Goal: Task Accomplishment & Management: Complete application form

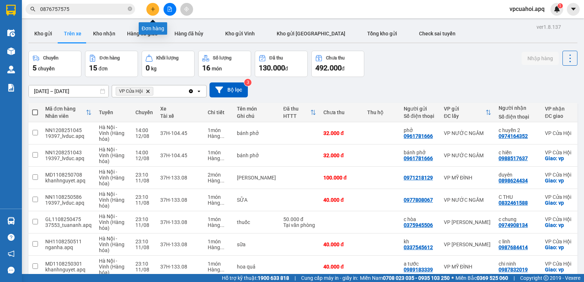
click at [157, 11] on button at bounding box center [152, 9] width 13 height 13
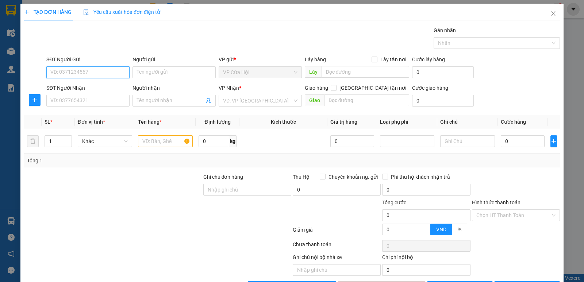
click at [60, 72] on input "SĐT Người Gửi" at bounding box center [87, 72] width 83 height 12
click at [57, 73] on input "SĐT Người Gửi" at bounding box center [87, 72] width 83 height 12
click at [89, 71] on input "0000966457547" at bounding box center [87, 72] width 83 height 12
type input "0"
type input "0966457547"
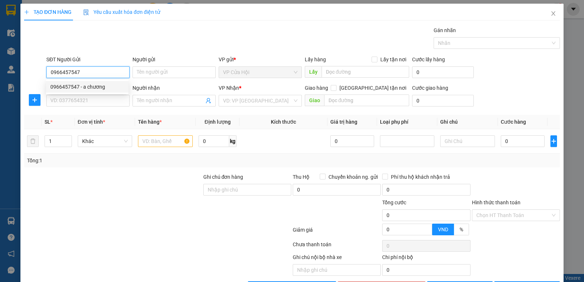
click at [91, 90] on div "0966457547 - a chương" at bounding box center [87, 87] width 74 height 8
type input "a chương"
type input "0966457547"
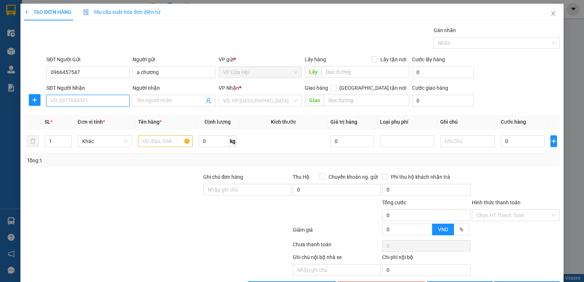
click at [102, 104] on input "SĐT Người Nhận" at bounding box center [87, 101] width 83 height 12
click at [82, 115] on div "0987966077 - c nga" at bounding box center [87, 115] width 74 height 8
type input "0987966077"
type input "c nga"
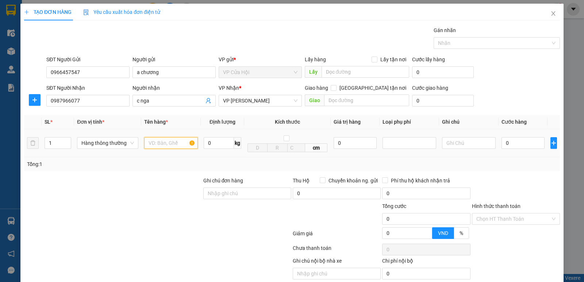
click at [153, 144] on input "text" at bounding box center [171, 143] width 54 height 12
type input "thực phẩm đông"
click at [251, 53] on div "Transit Pickup Surcharge Ids Transit Deliver Surcharge Ids Transit Deliver Surc…" at bounding box center [292, 161] width 536 height 271
click at [512, 142] on input "0" at bounding box center [523, 143] width 43 height 12
type input "7"
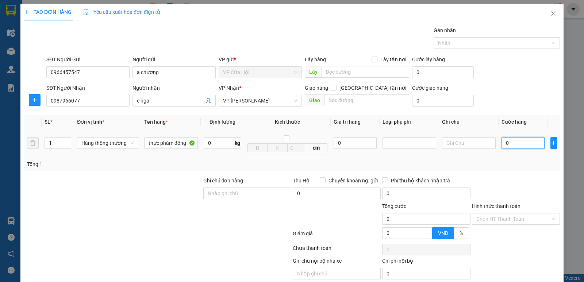
type input "7"
type input "70"
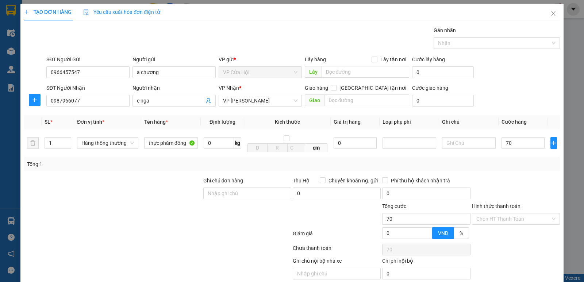
type input "70.000"
click at [513, 163] on div "Tổng: 1" at bounding box center [292, 164] width 530 height 8
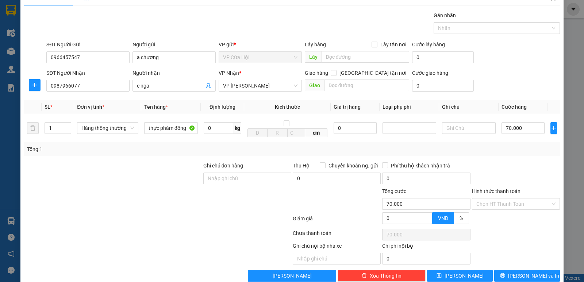
scroll to position [29, 0]
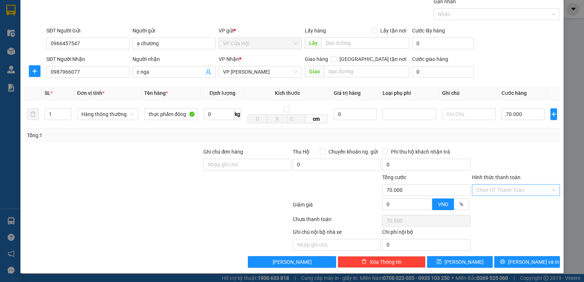
click at [518, 188] on input "Hình thức thanh toán" at bounding box center [514, 190] width 74 height 11
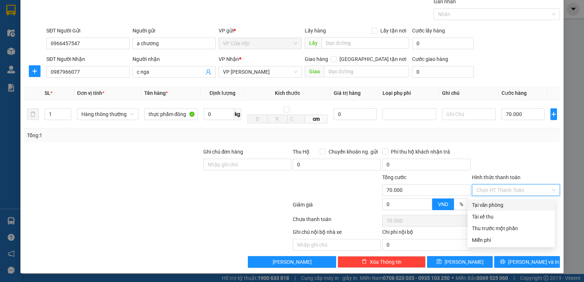
click at [497, 204] on div "Tại văn phòng" at bounding box center [511, 205] width 79 height 8
type input "0"
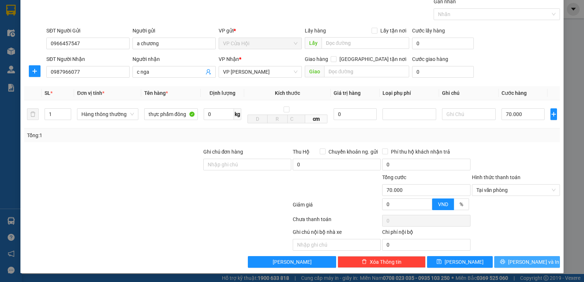
click at [524, 264] on span "[PERSON_NAME] và In" at bounding box center [533, 262] width 51 height 8
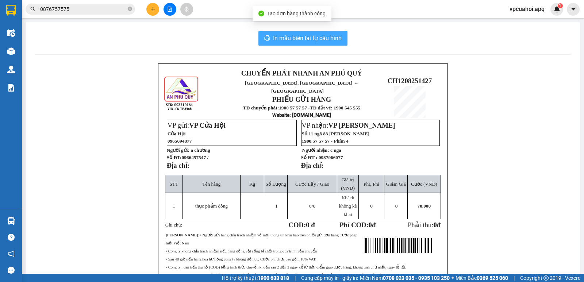
click at [328, 42] on span "In mẫu biên lai tự cấu hình" at bounding box center [307, 38] width 69 height 9
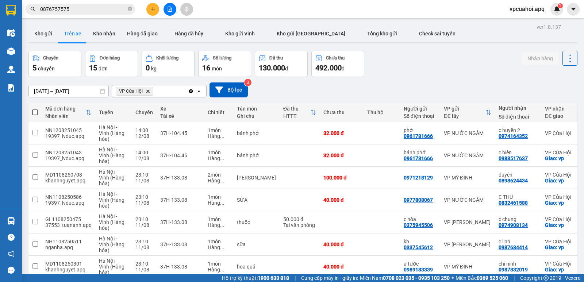
click at [81, 33] on button "Trên xe" at bounding box center [72, 34] width 29 height 18
click at [147, 91] on icon "Delete" at bounding box center [148, 91] width 4 height 4
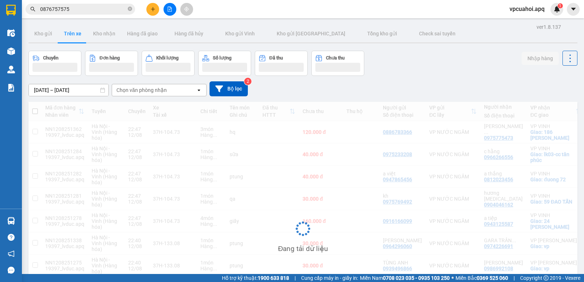
click at [166, 92] on div "Chọn văn phòng nhận" at bounding box center [154, 90] width 84 height 12
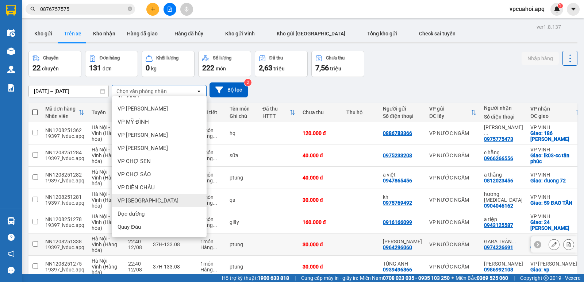
scroll to position [88, 0]
click at [146, 203] on div "VP Cửa Hội" at bounding box center [159, 201] width 95 height 13
